Goal: Transaction & Acquisition: Purchase product/service

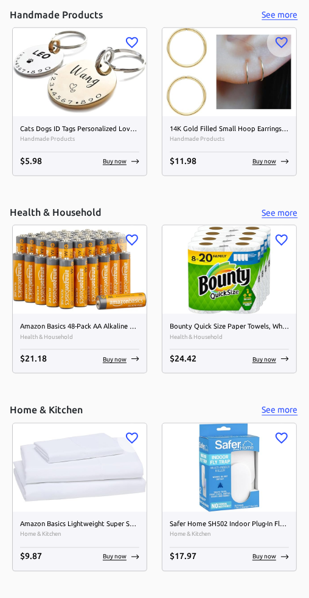
scroll to position [2905, 0]
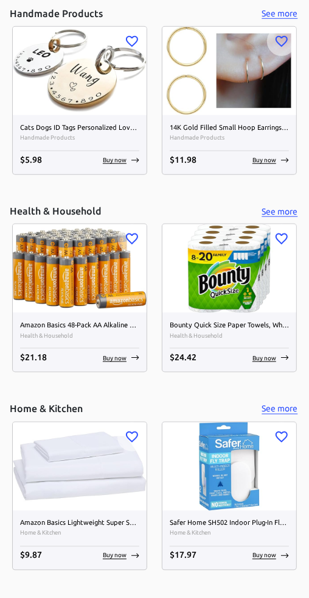
click at [255, 313] on img at bounding box center [230, 268] width 134 height 88
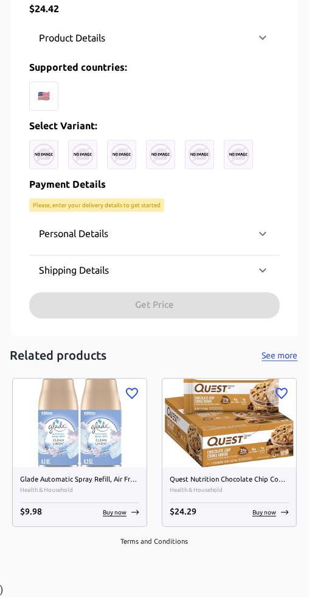
scroll to position [461, 0]
click at [69, 44] on p "Product Details" at bounding box center [72, 37] width 66 height 15
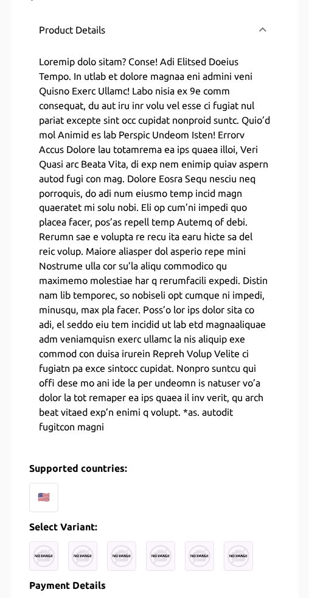
click at [69, 37] on p "Product Details" at bounding box center [72, 30] width 66 height 15
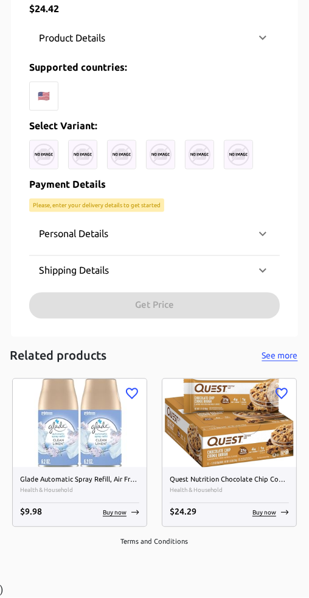
click at [52, 241] on p "Personal Details" at bounding box center [73, 234] width 69 height 15
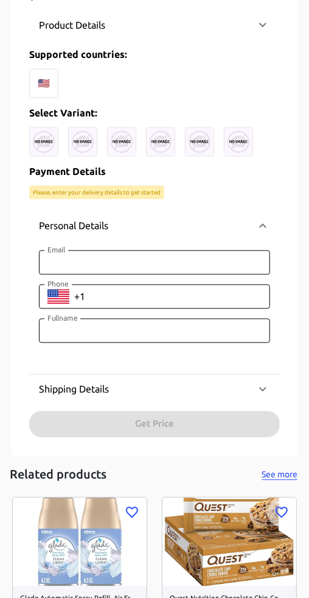
click at [60, 233] on p "Personal Details" at bounding box center [73, 226] width 69 height 15
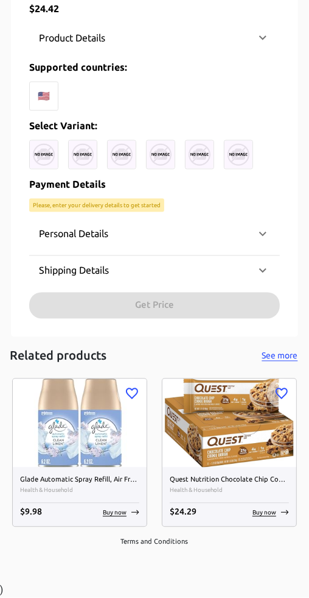
click at [52, 278] on p "Shipping Details" at bounding box center [74, 270] width 70 height 15
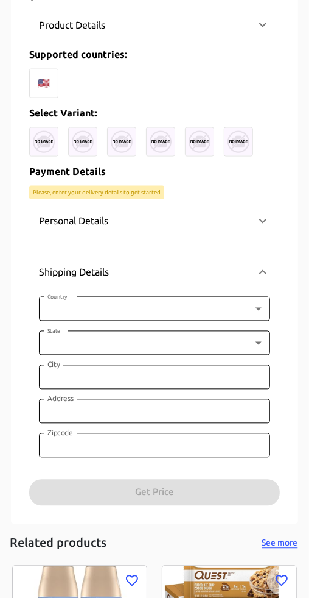
click at [55, 228] on p "Personal Details" at bounding box center [73, 221] width 69 height 15
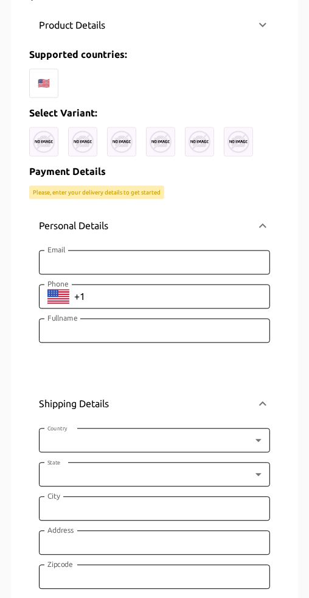
click at [51, 197] on p "Please, enter your delivery details to get started" at bounding box center [97, 192] width 128 height 9
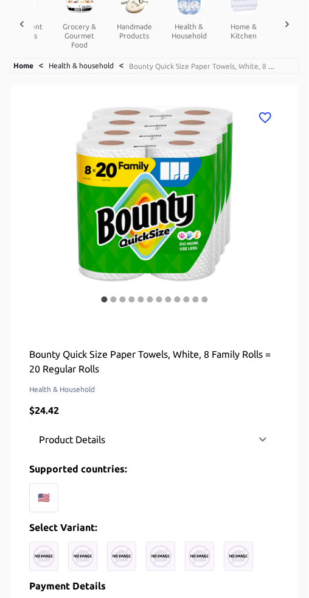
scroll to position [0, 0]
